Goal: Task Accomplishment & Management: Manage account settings

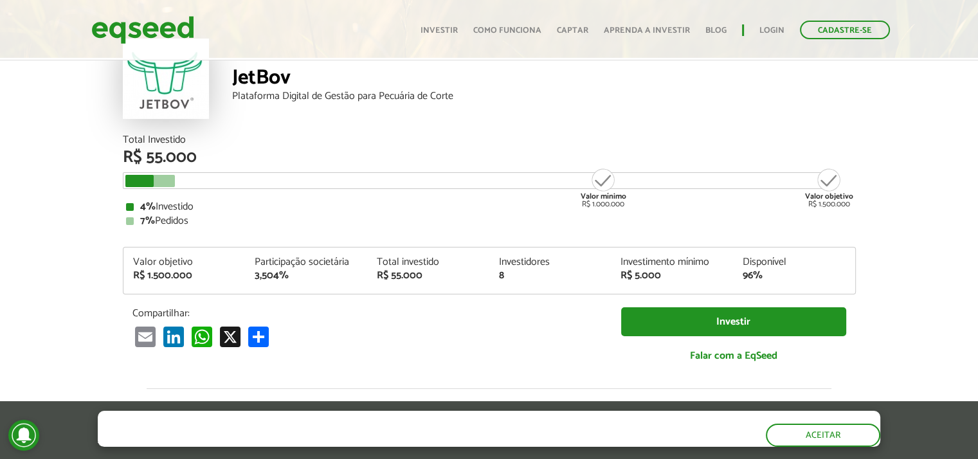
scroll to position [1534, 0]
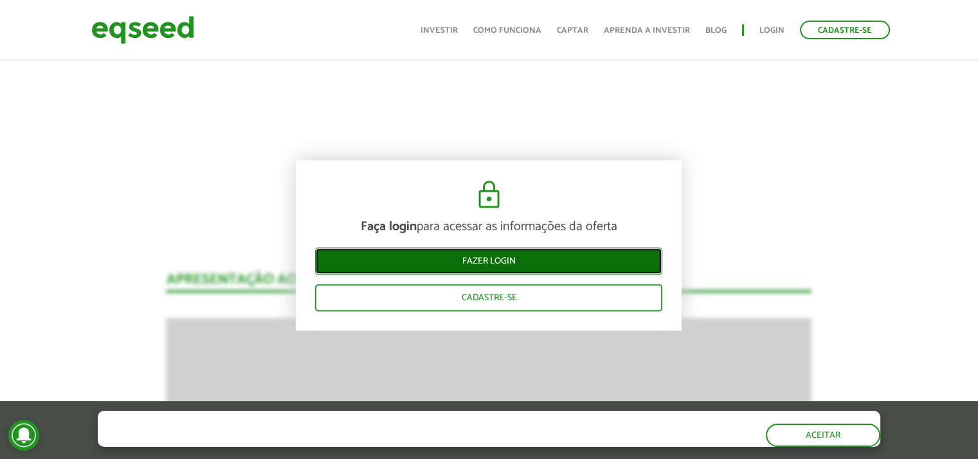
click at [515, 262] on link "Fazer login" at bounding box center [488, 261] width 347 height 27
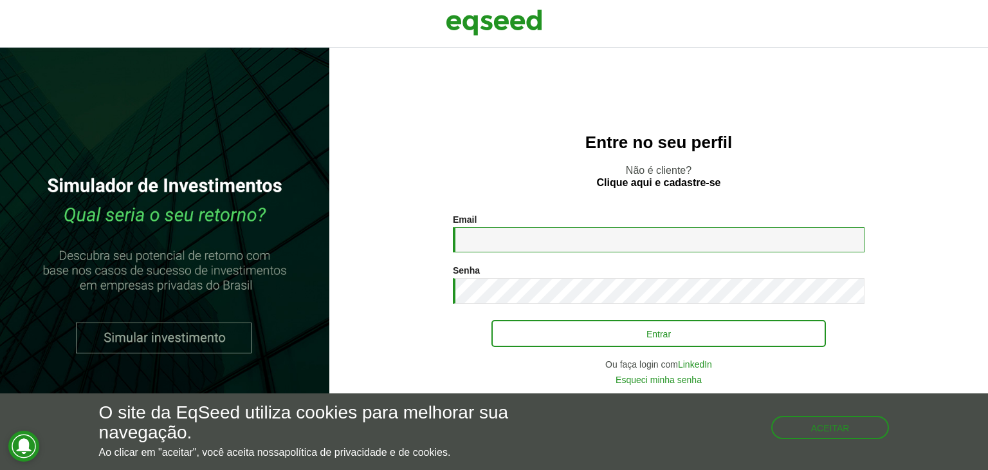
type input "**********"
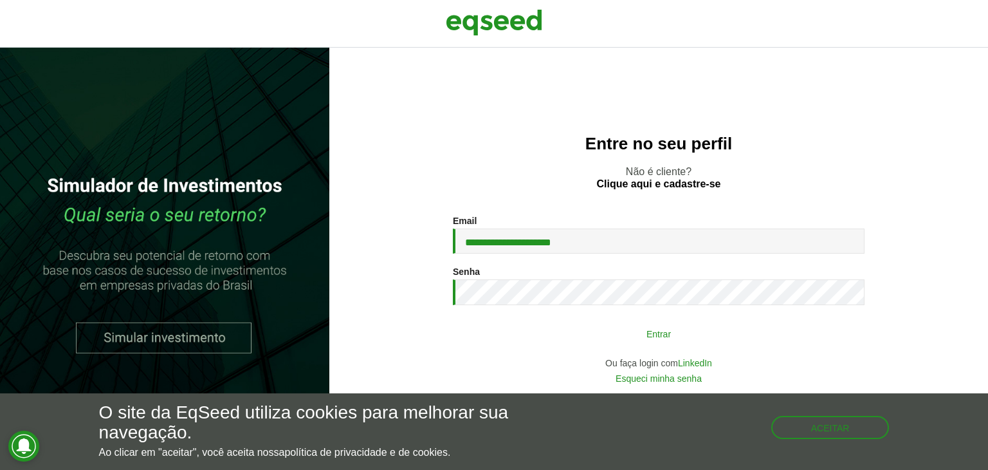
click at [661, 340] on button "Entrar" at bounding box center [658, 333] width 334 height 24
